Goal: Check status: Check status

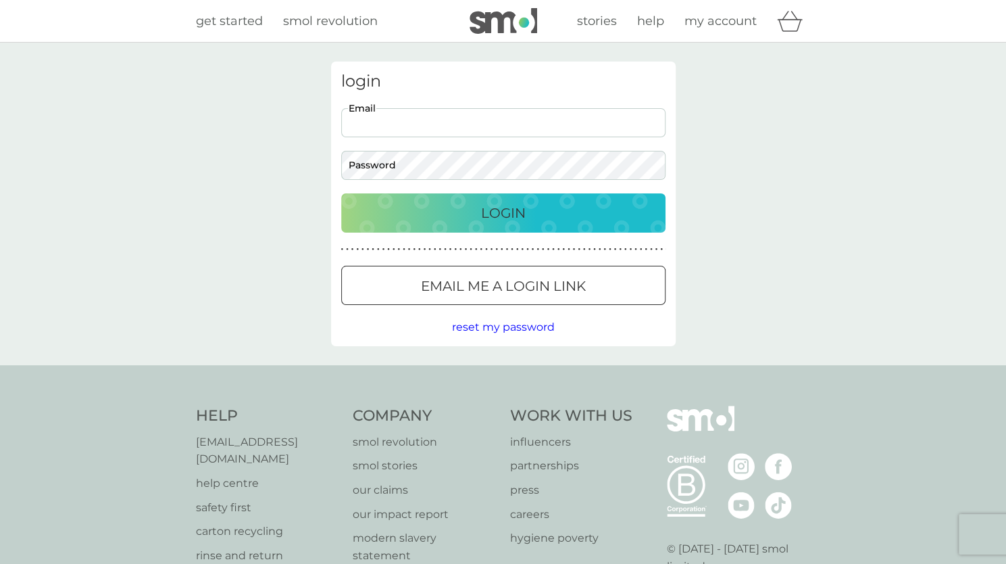
click at [458, 123] on input "Email" at bounding box center [503, 122] width 324 height 29
type input "[EMAIL_ADDRESS][DOMAIN_NAME]"
click at [341, 193] on button "Login" at bounding box center [503, 212] width 324 height 39
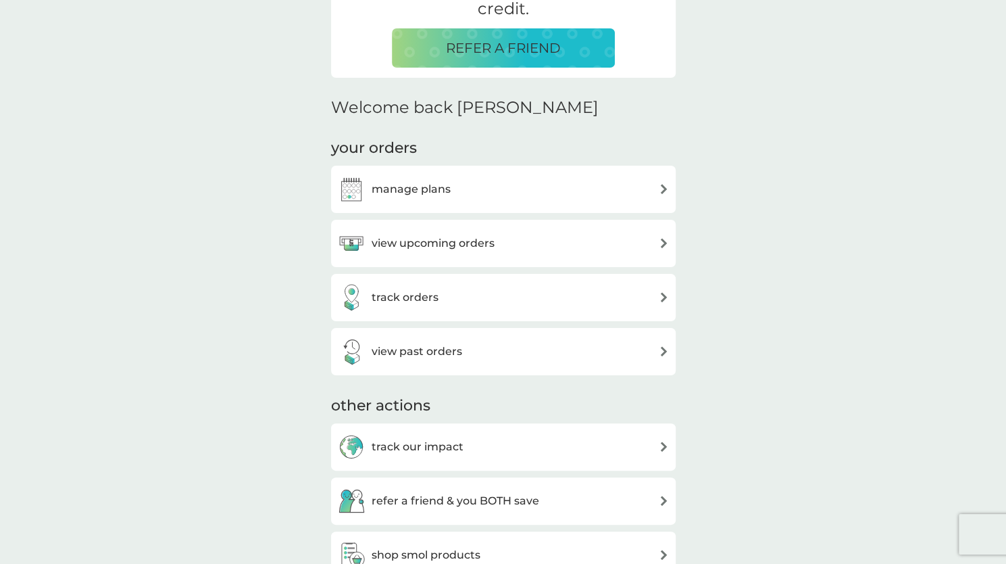
scroll to position [320, 0]
click at [653, 244] on div "view upcoming orders" at bounding box center [503, 242] width 331 height 27
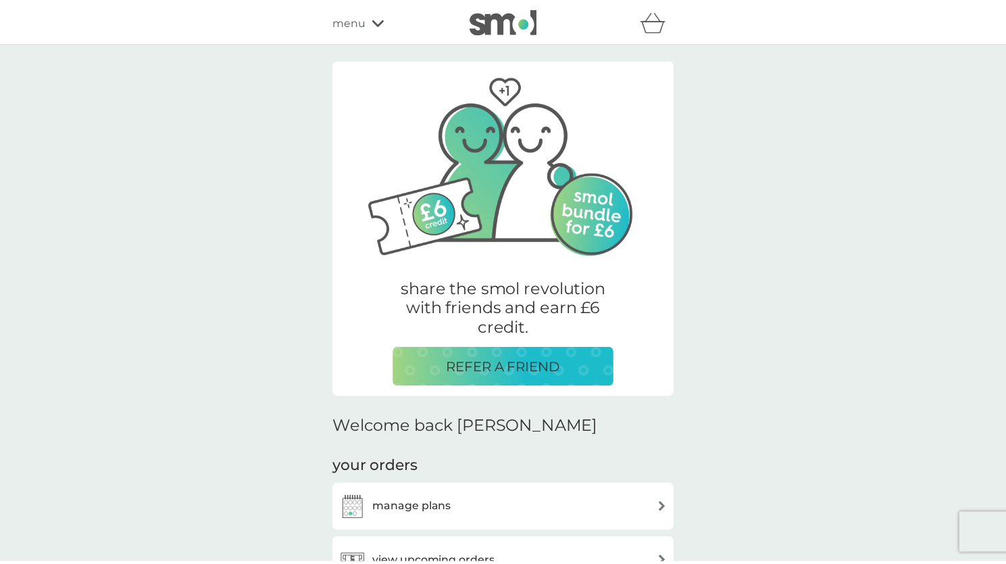
scroll to position [320, 0]
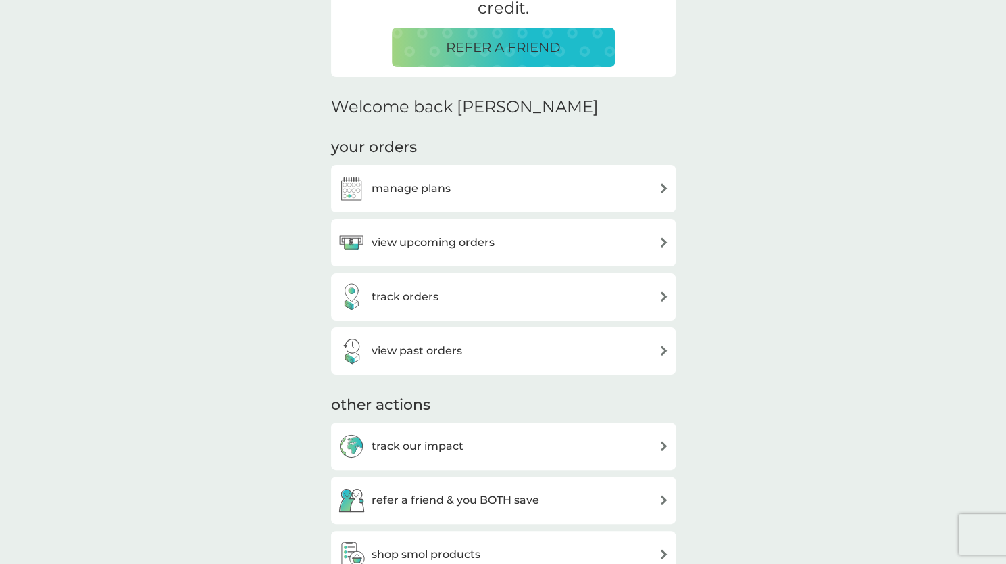
click at [436, 255] on div "view upcoming orders" at bounding box center [416, 242] width 157 height 27
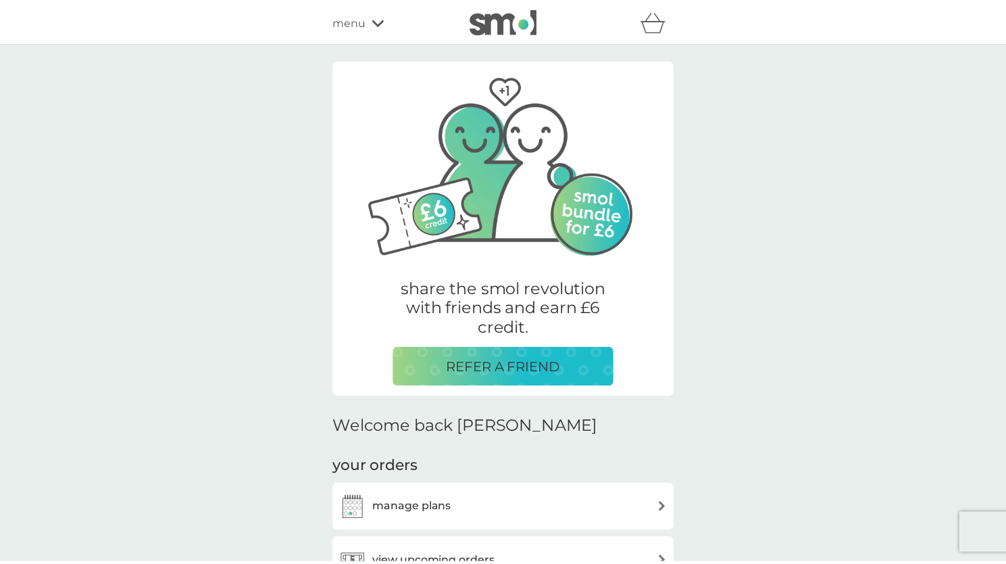
scroll to position [320, 0]
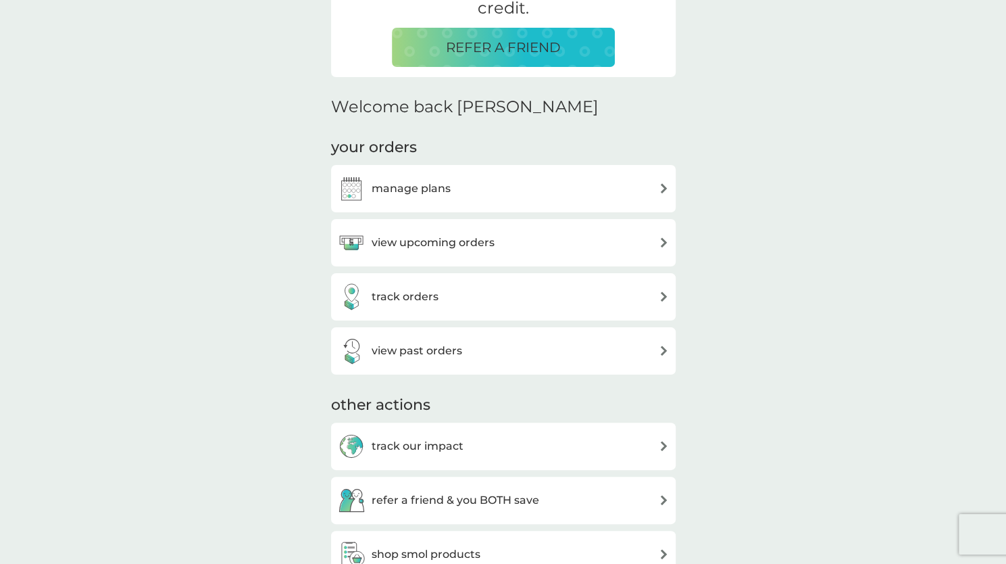
click at [409, 300] on h3 "track orders" at bounding box center [405, 297] width 67 height 18
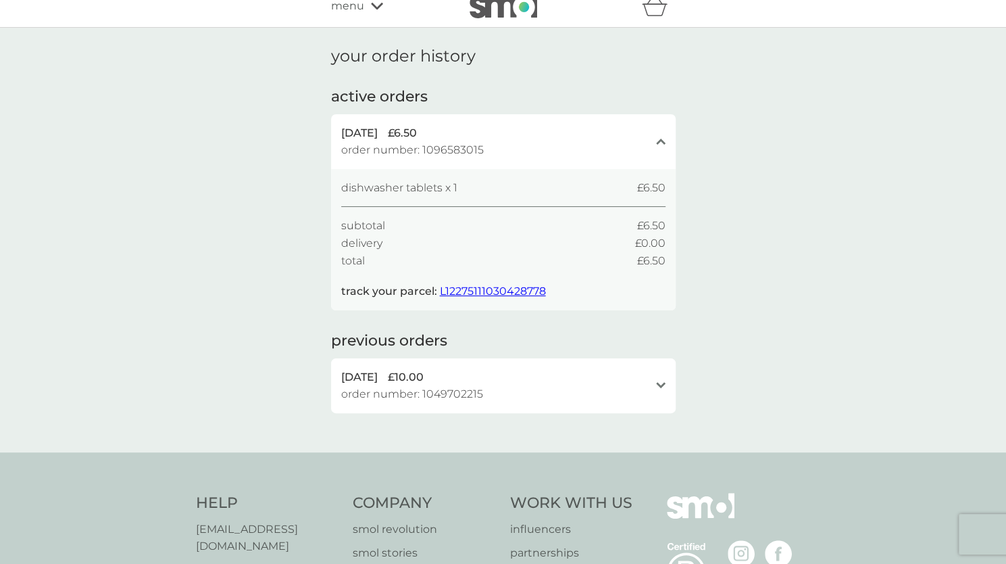
scroll to position [16, 0]
click at [500, 291] on span "L12275111030428778" at bounding box center [493, 289] width 106 height 13
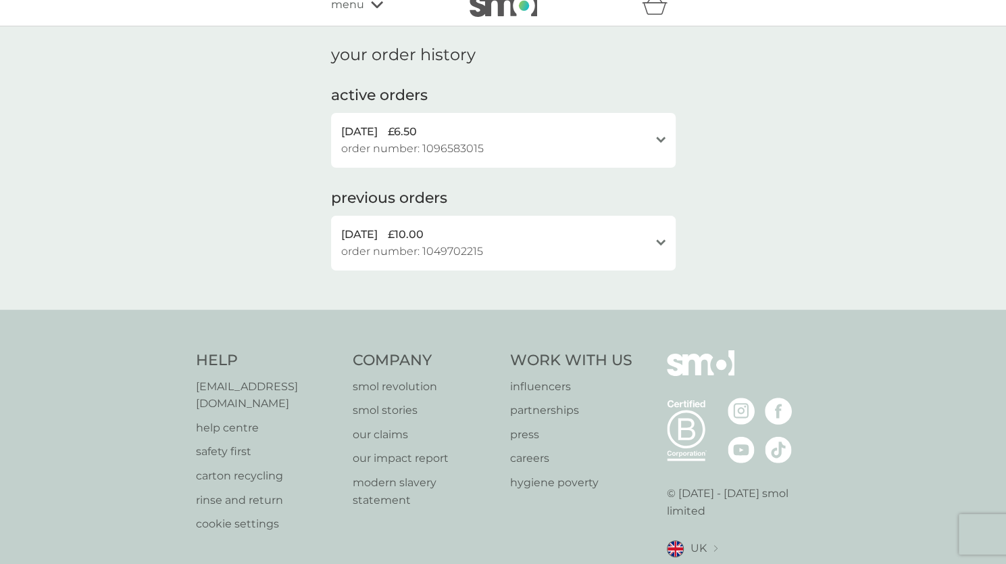
scroll to position [0, 0]
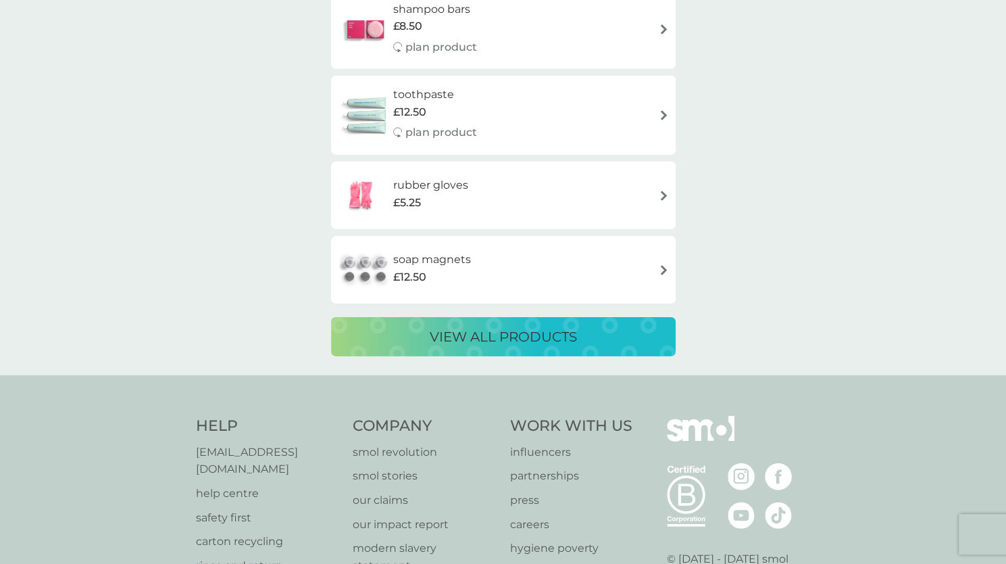
scroll to position [2371, 0]
click at [377, 334] on div "view all products" at bounding box center [504, 336] width 318 height 22
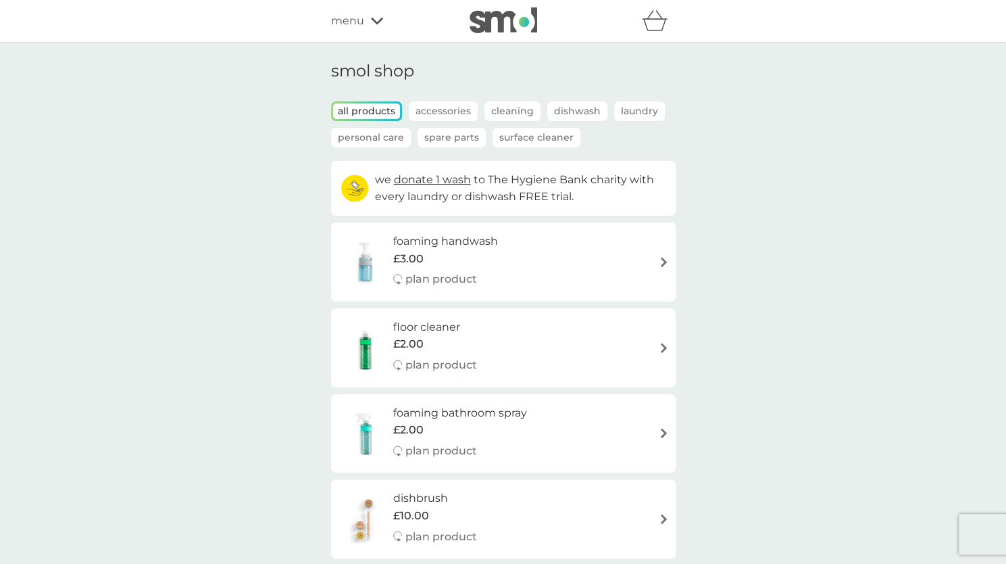
click at [460, 109] on p "Accessories" at bounding box center [443, 111] width 69 height 20
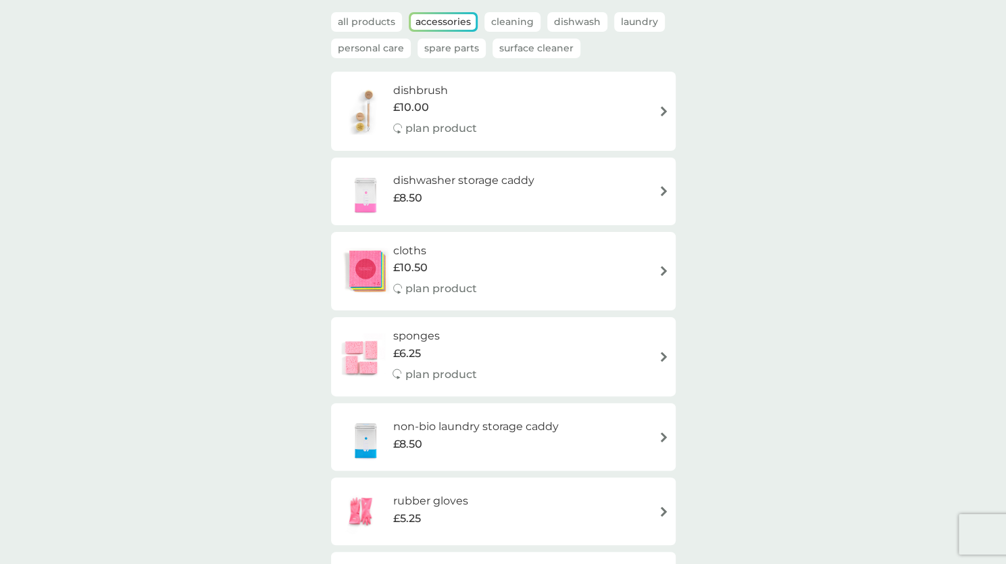
scroll to position [87, 0]
click at [512, 22] on p "Cleaning" at bounding box center [513, 24] width 56 height 20
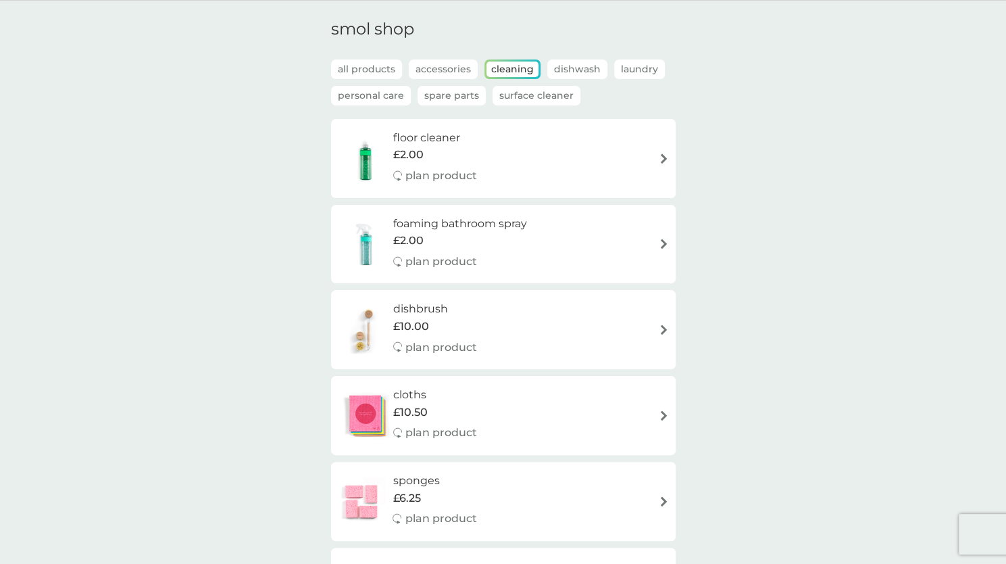
scroll to position [0, 0]
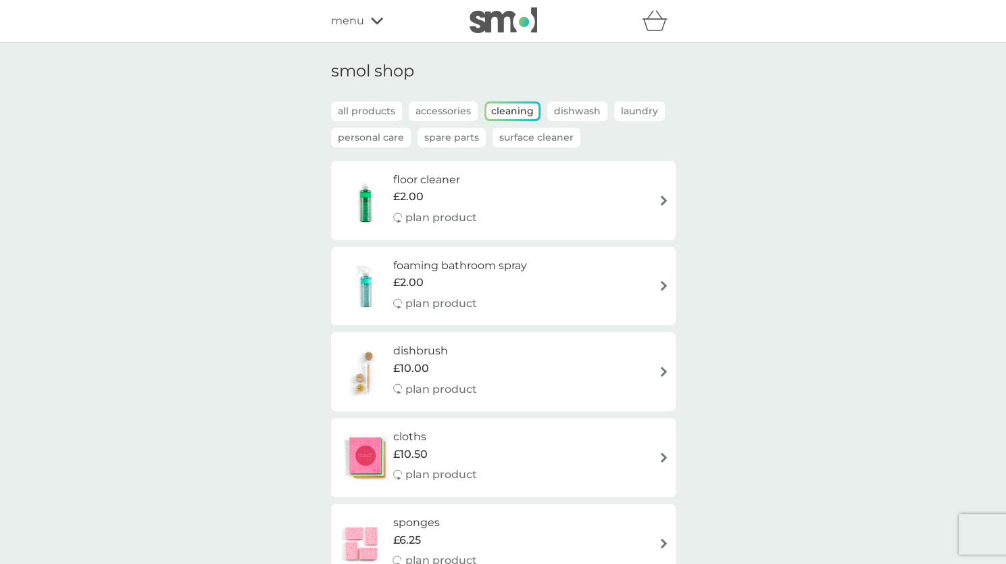
click at [574, 109] on p "Dishwash" at bounding box center [577, 111] width 60 height 20
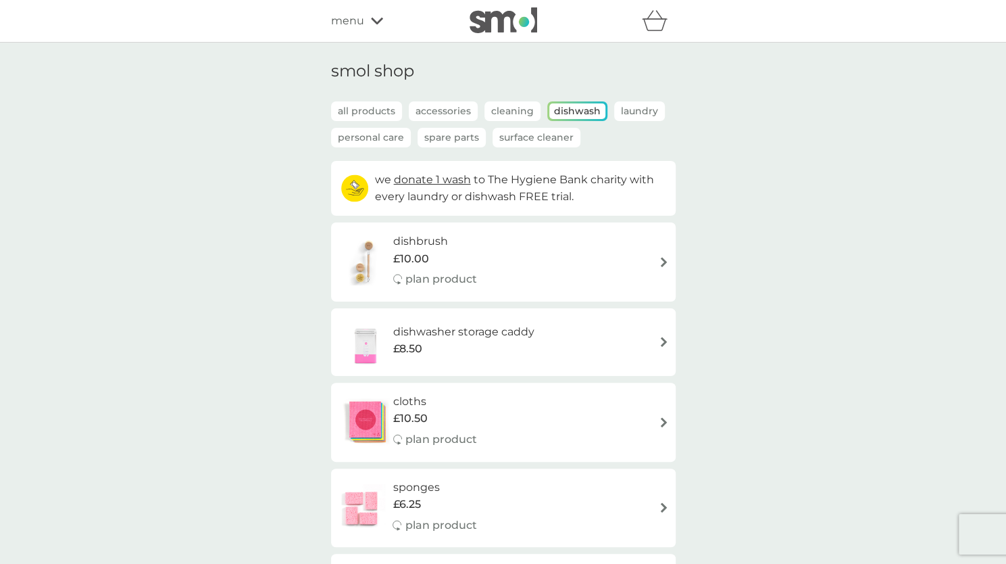
click at [637, 112] on p "Laundry" at bounding box center [639, 111] width 51 height 20
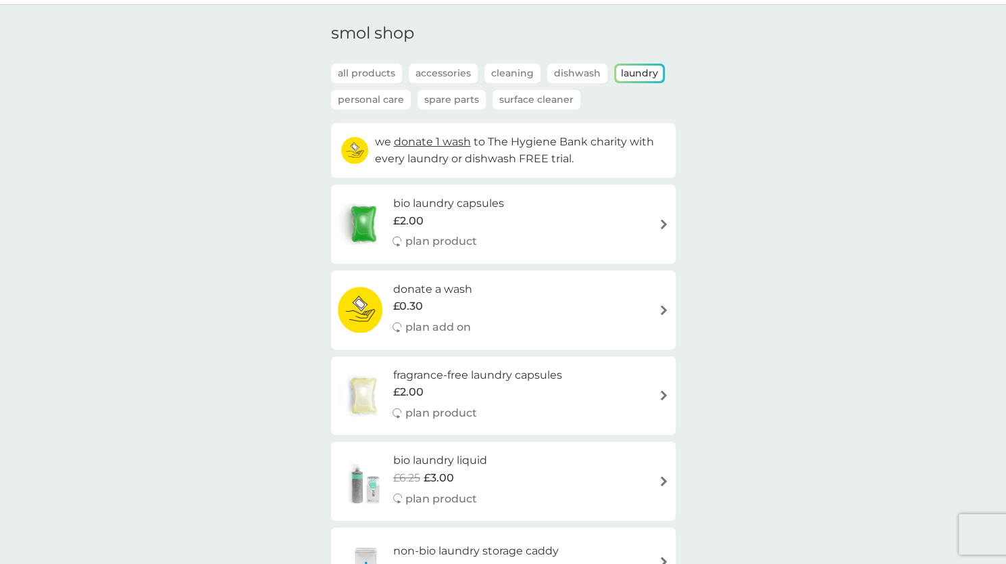
scroll to position [33, 0]
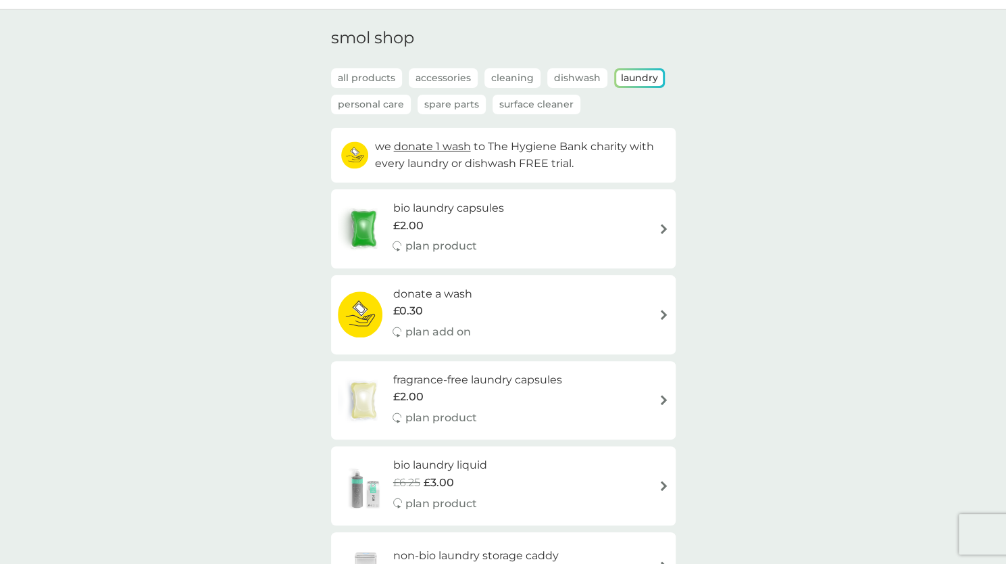
click at [556, 106] on p "Surface Cleaner" at bounding box center [537, 105] width 88 height 20
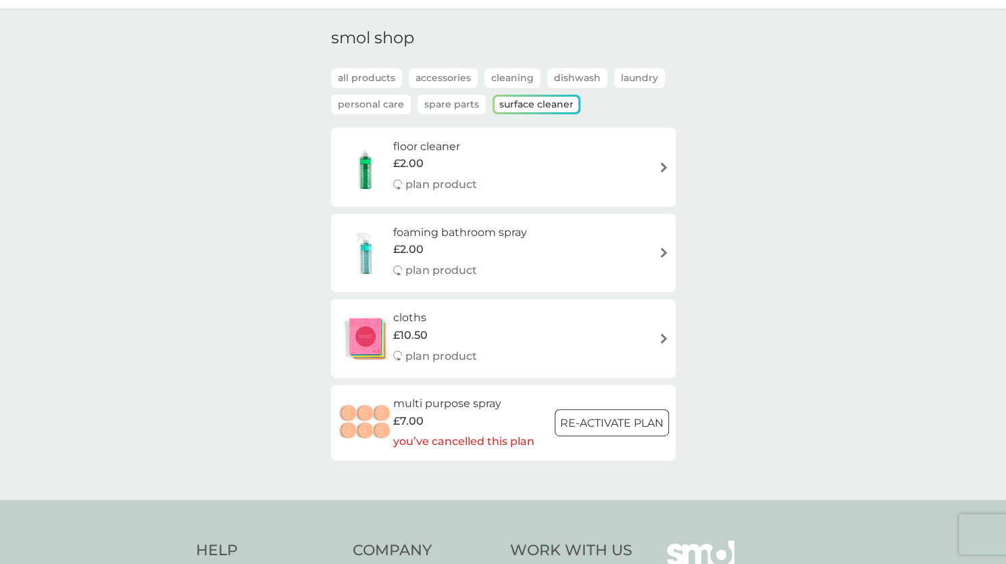
click at [437, 107] on p "Spare Parts" at bounding box center [452, 105] width 68 height 20
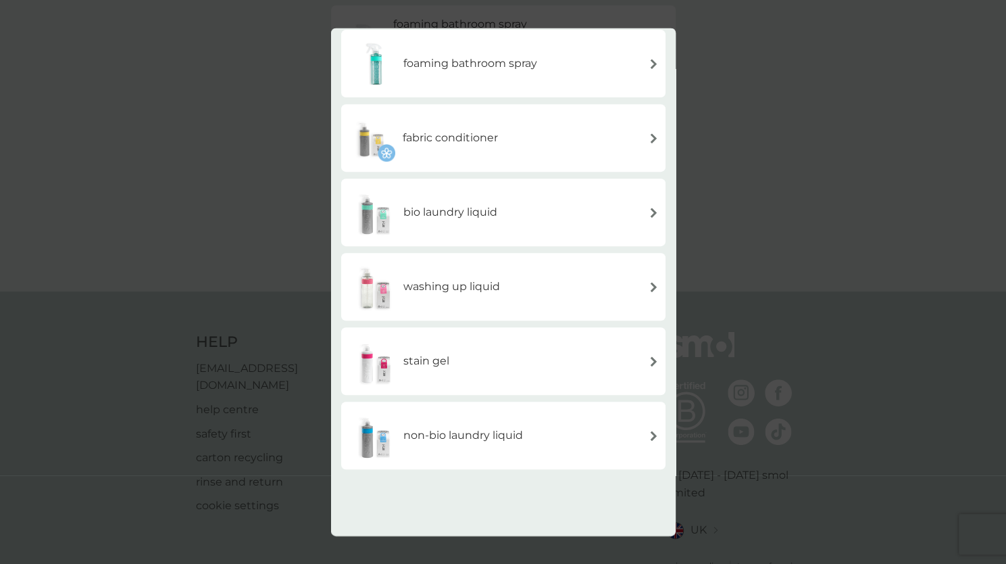
scroll to position [245, 0]
click at [170, 399] on div "back spare parts foaming handwash multi purpose spray floor cleaner foaming bat…" at bounding box center [503, 282] width 1006 height 564
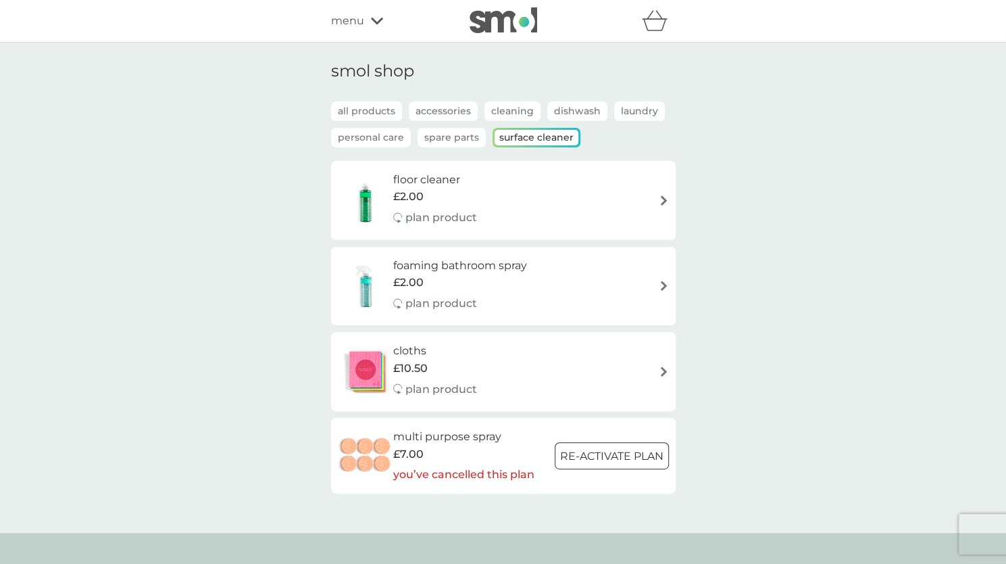
click at [261, 405] on div "smol shop all products Accessories Cleaning Dishwash Laundry Personal Care Spar…" at bounding box center [503, 288] width 1006 height 490
